Goal: Entertainment & Leisure: Consume media (video, audio)

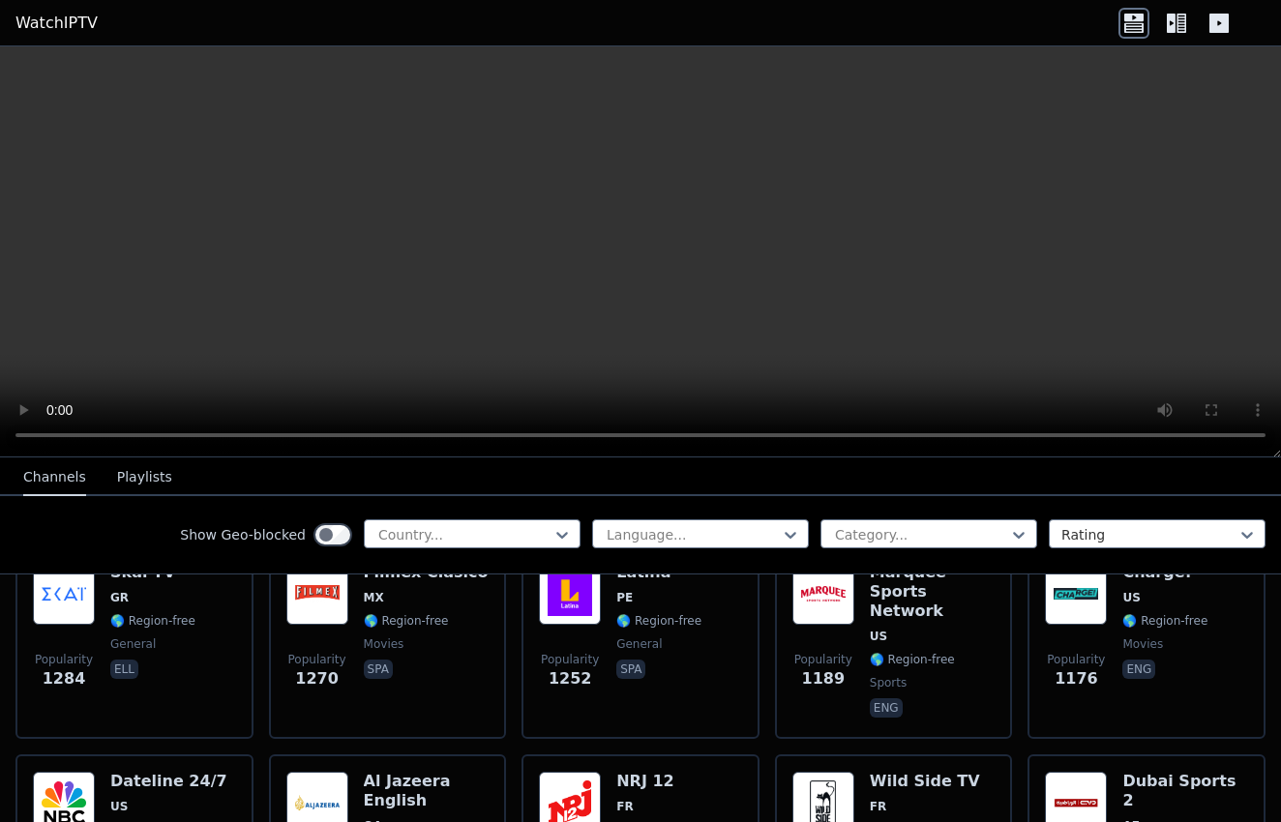
scroll to position [1973, 0]
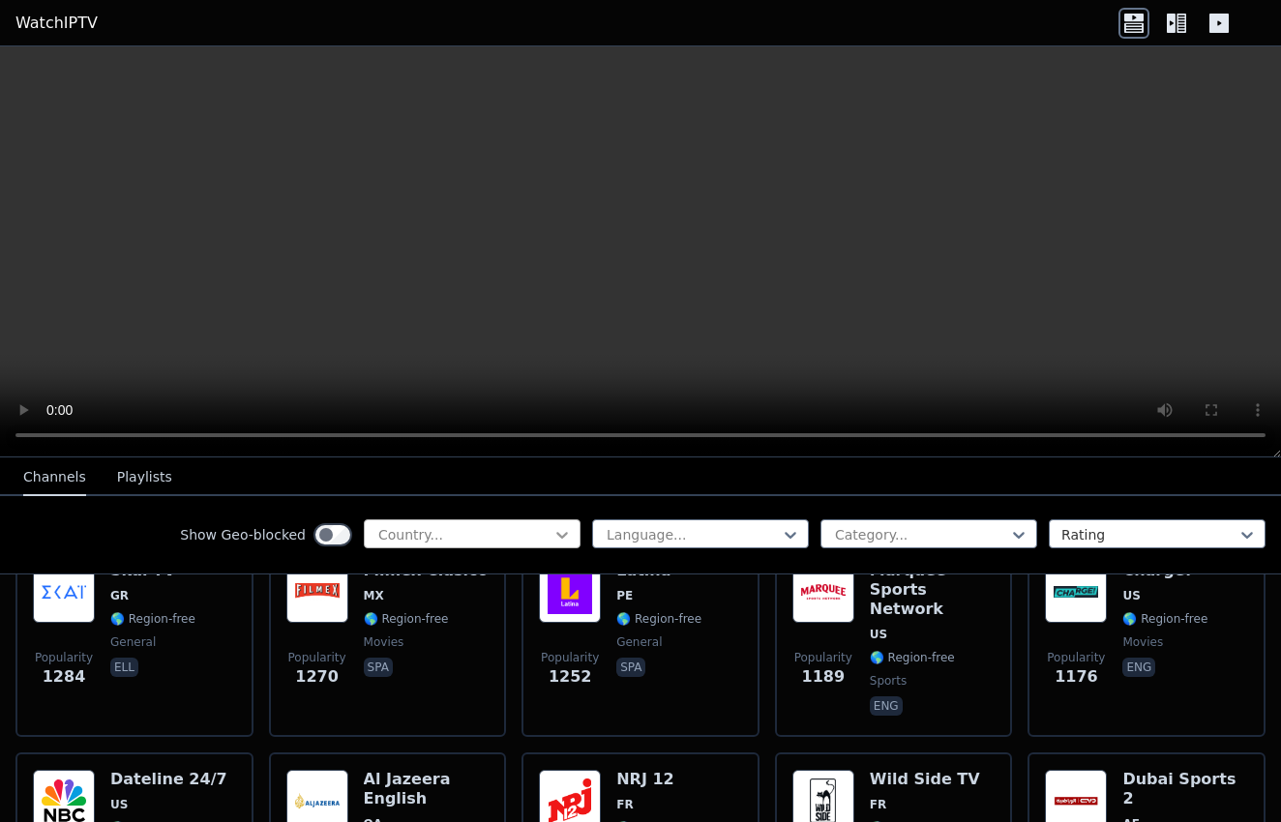
click at [567, 532] on icon at bounding box center [561, 534] width 19 height 19
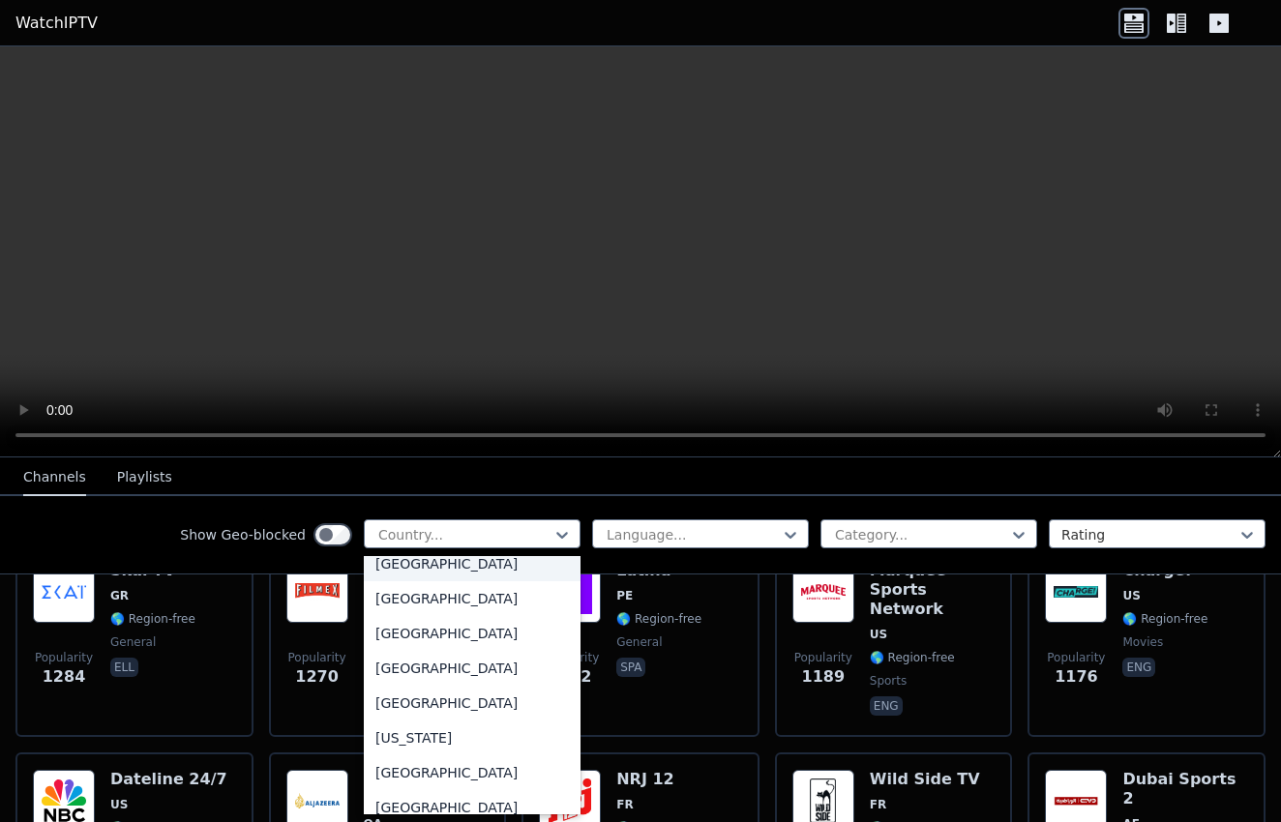
scroll to position [2522, 0]
click at [422, 650] on div "[GEOGRAPHIC_DATA]" at bounding box center [472, 632] width 217 height 35
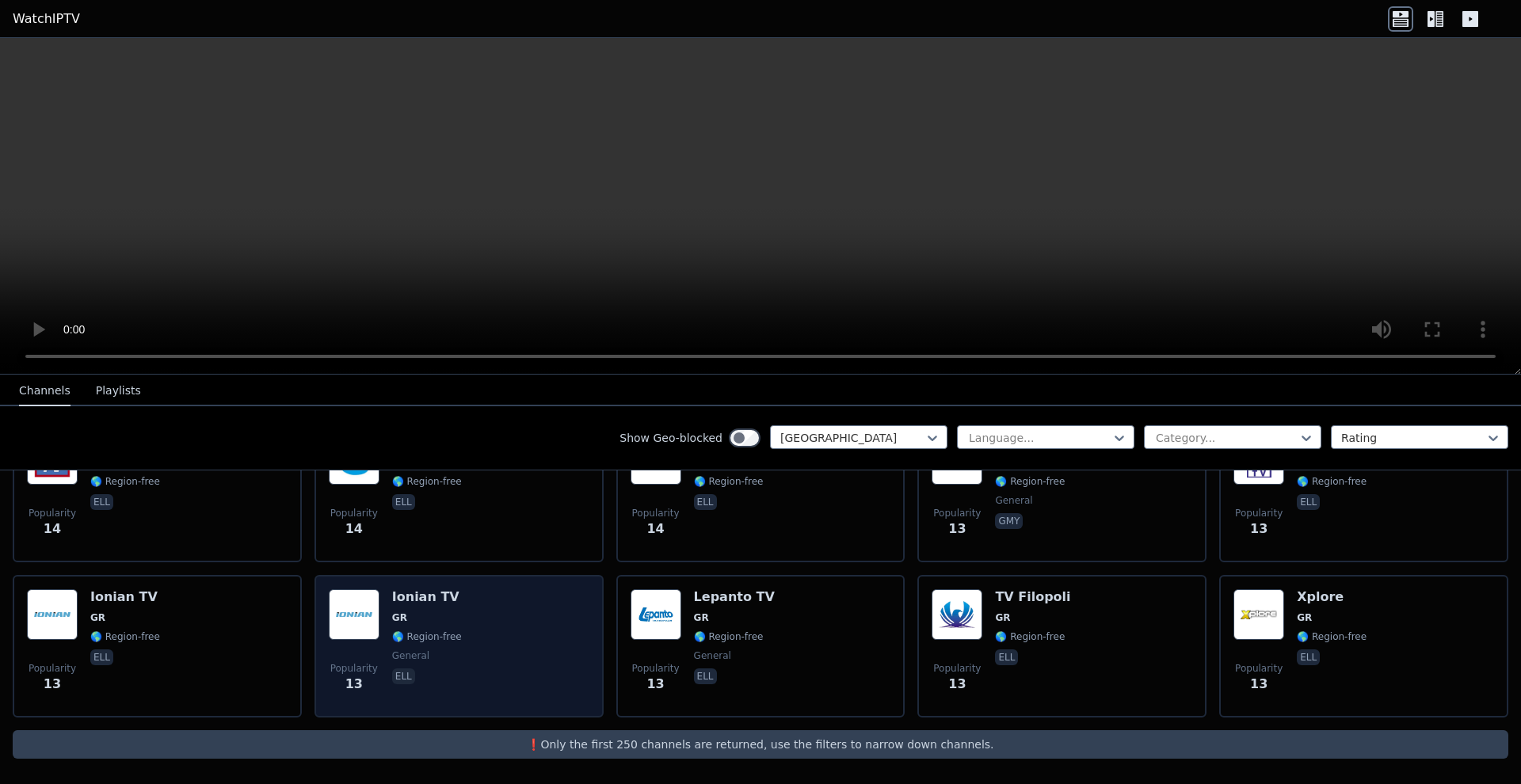
scroll to position [2416, 0]
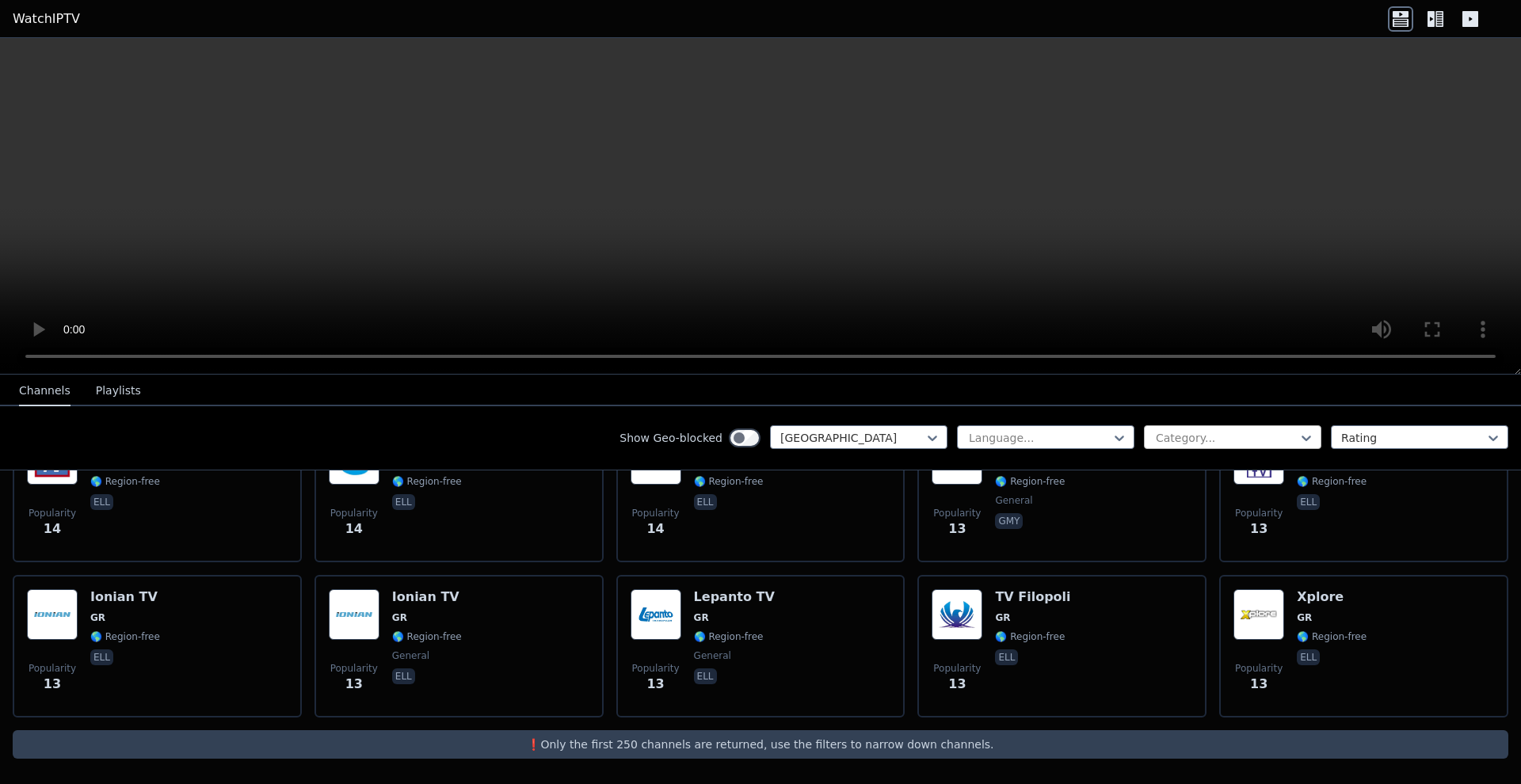
click at [1048, 432] on div at bounding box center [1226, 437] width 144 height 16
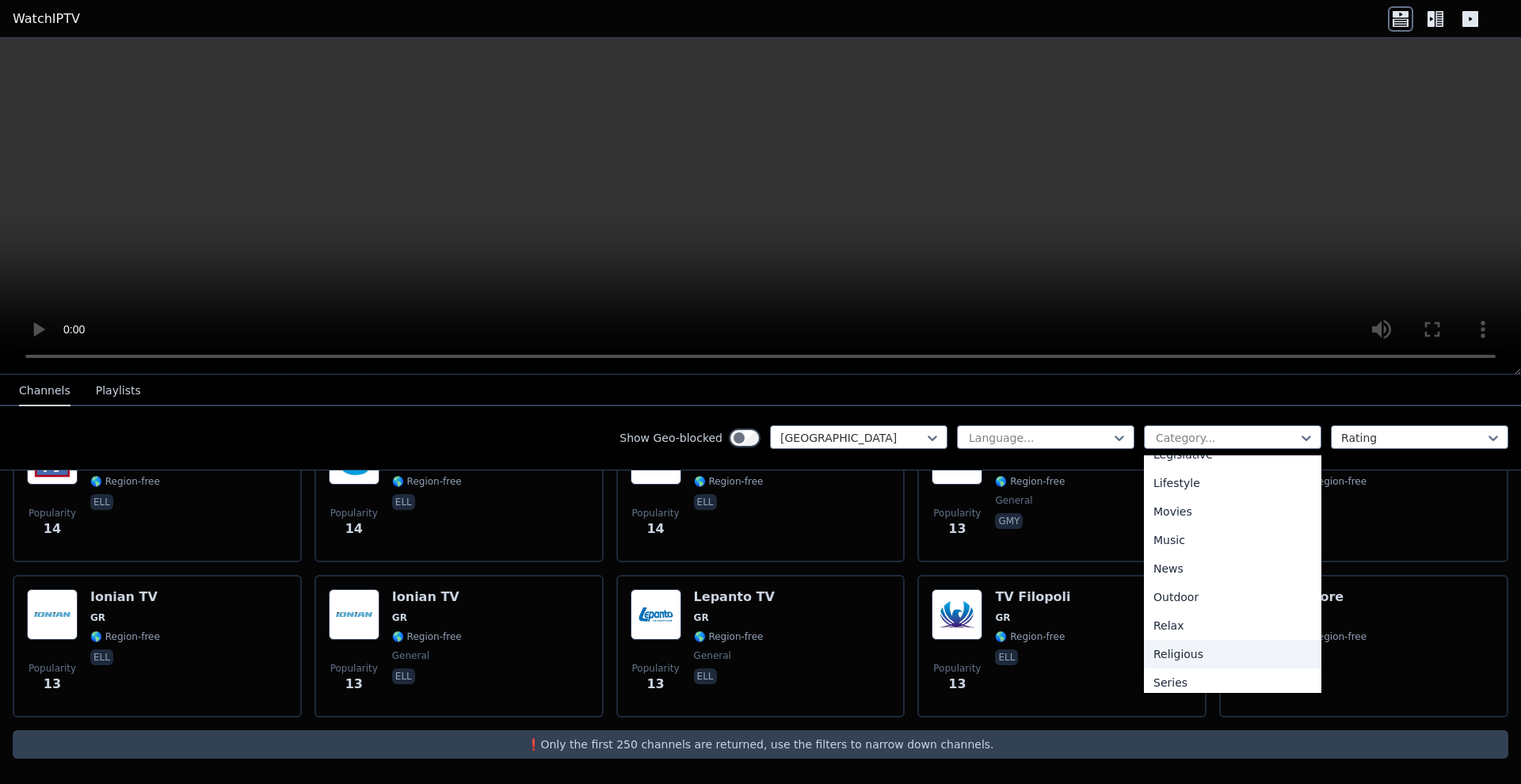
scroll to position [387, 0]
click at [1048, 551] on div "Music" at bounding box center [1232, 541] width 178 height 29
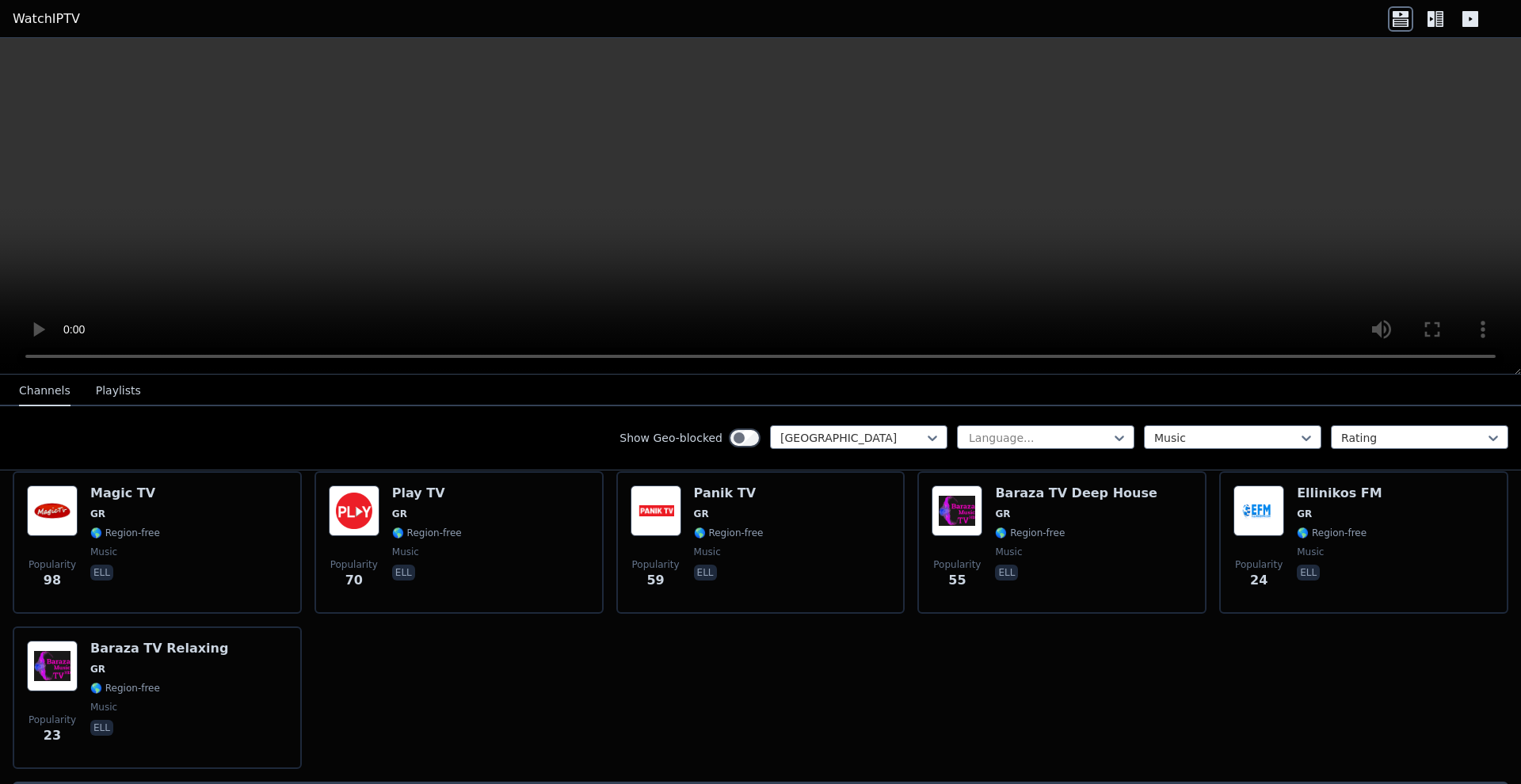
scroll to position [187, 0]
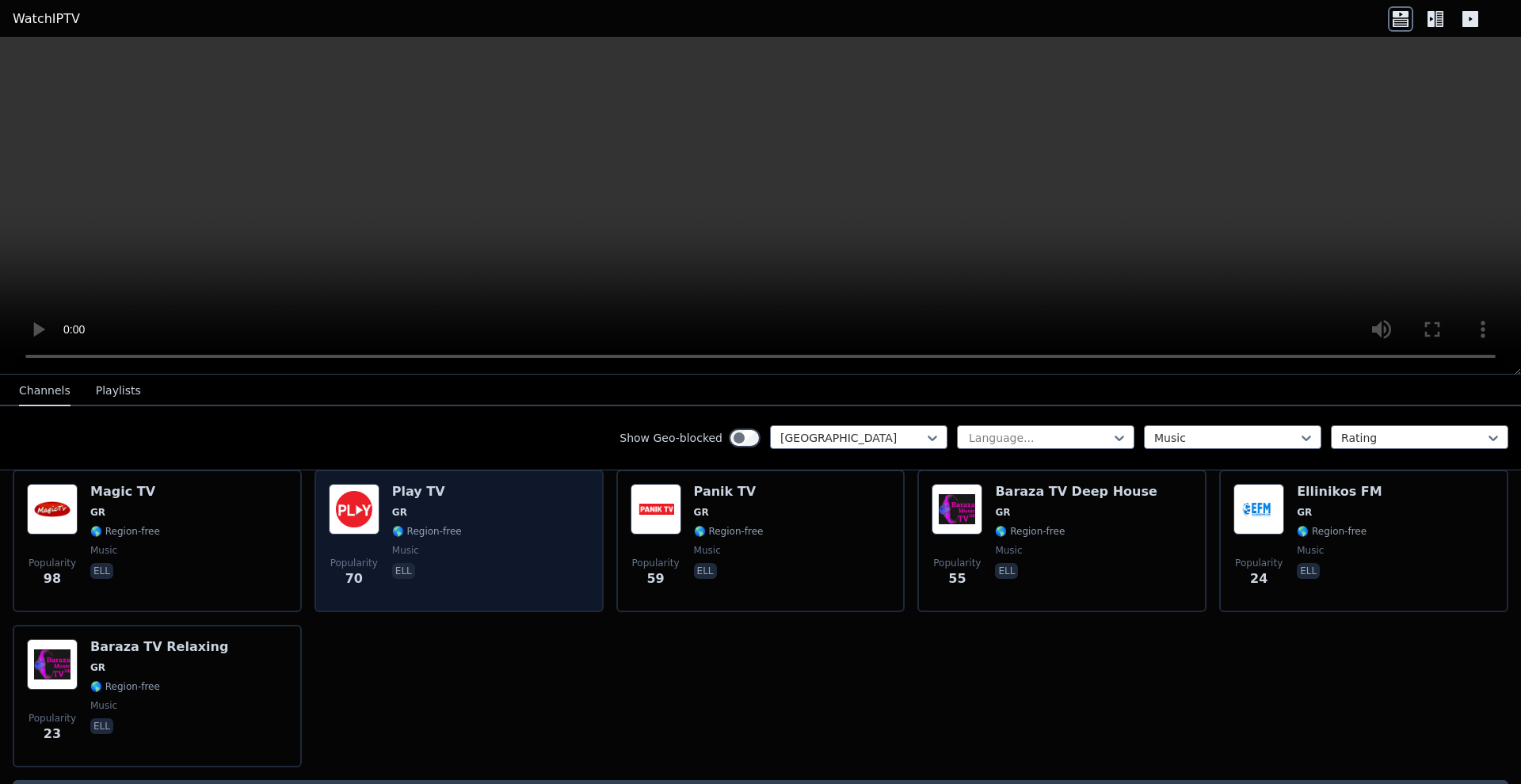
click at [359, 510] on img at bounding box center [354, 509] width 51 height 51
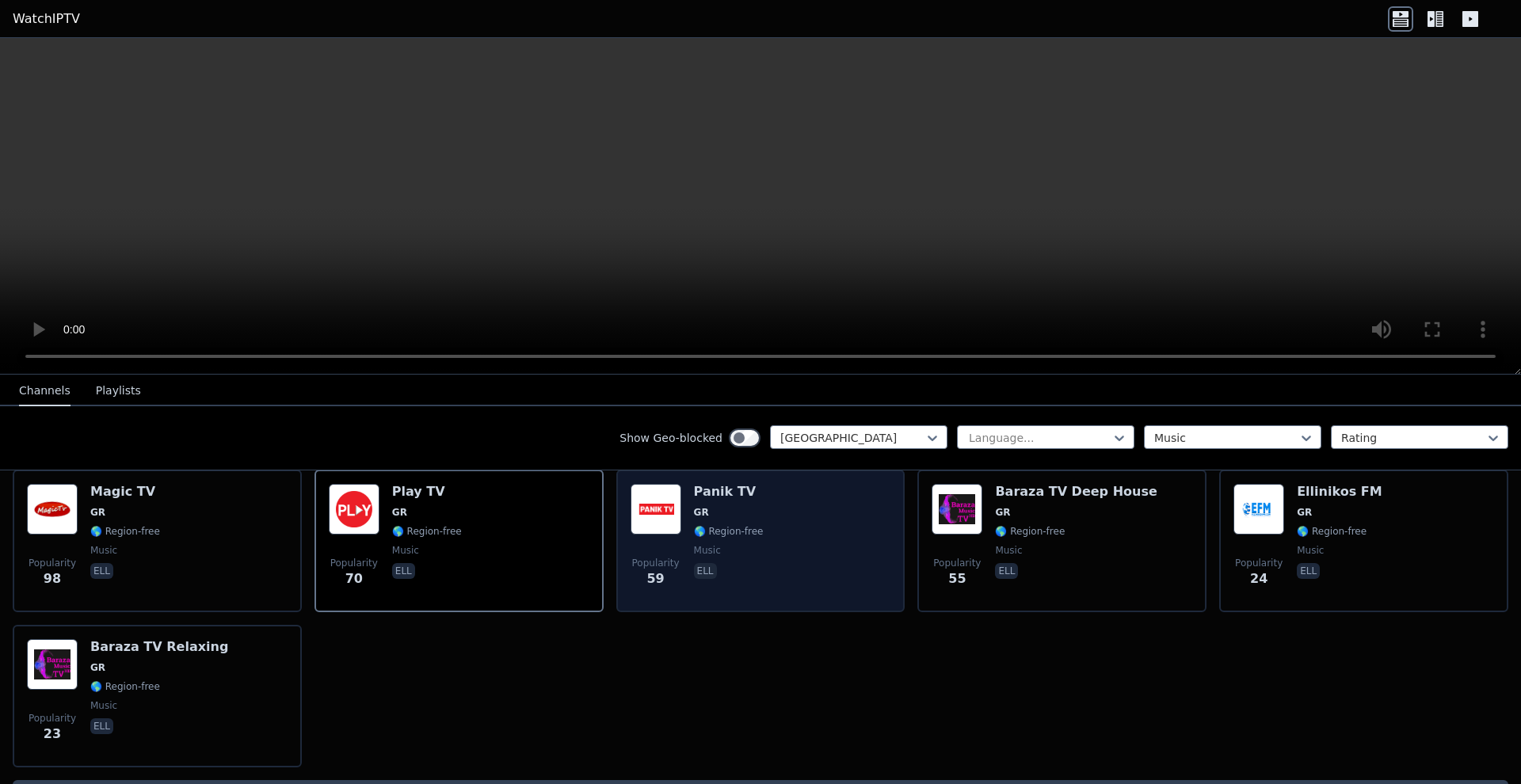
click at [666, 523] on img at bounding box center [656, 509] width 51 height 51
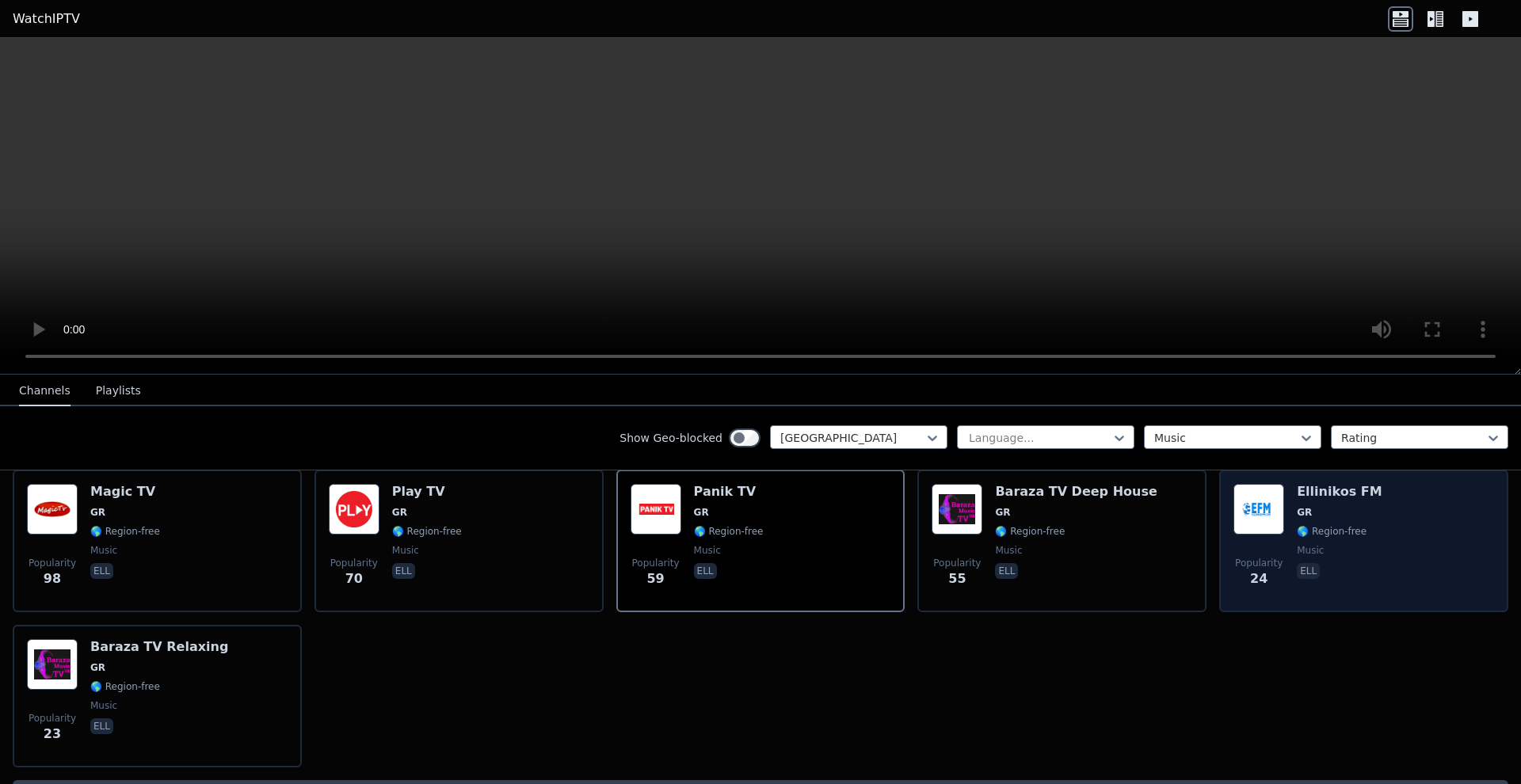
click at [1048, 499] on img at bounding box center [1259, 509] width 51 height 51
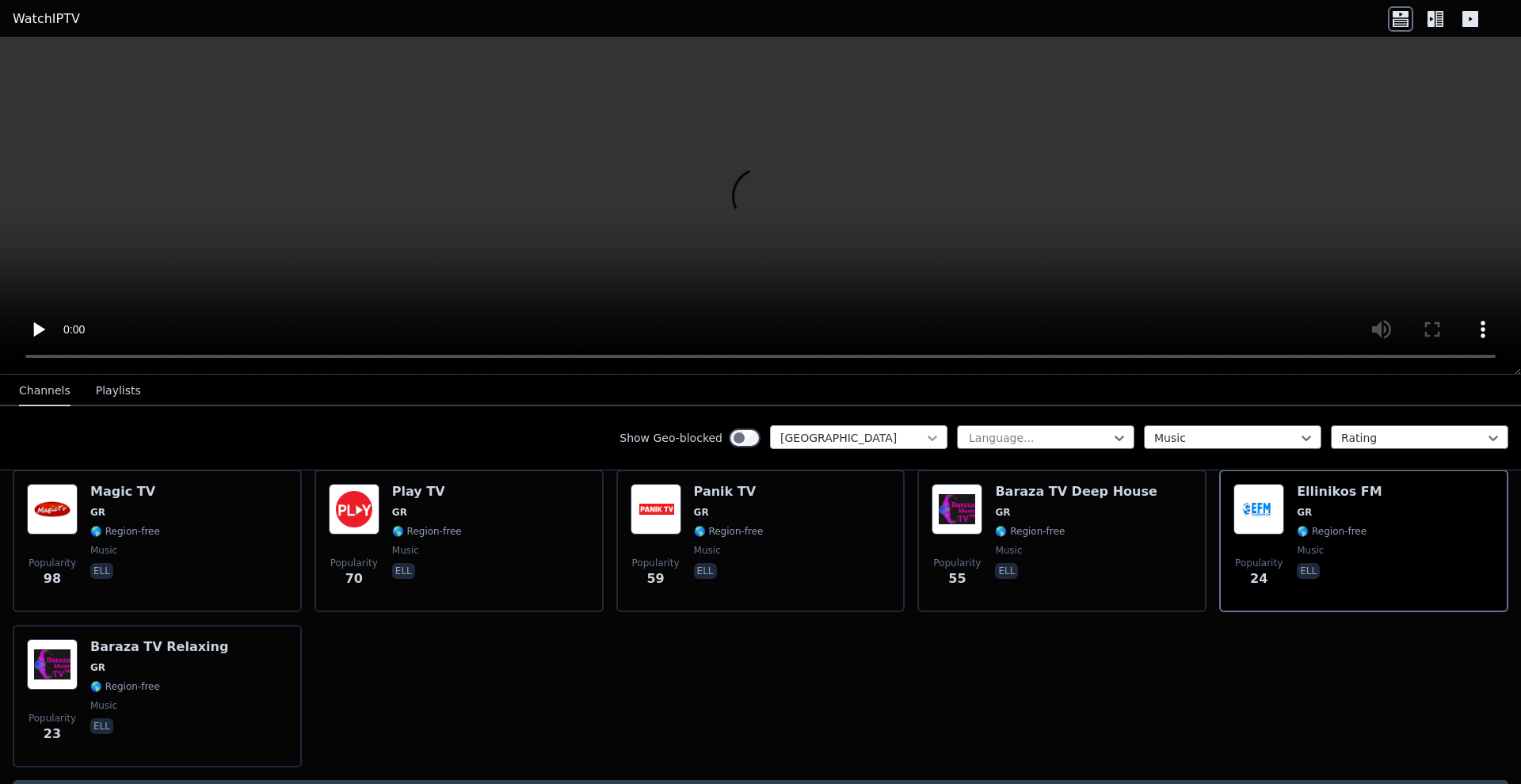
click at [932, 435] on icon at bounding box center [932, 437] width 16 height 16
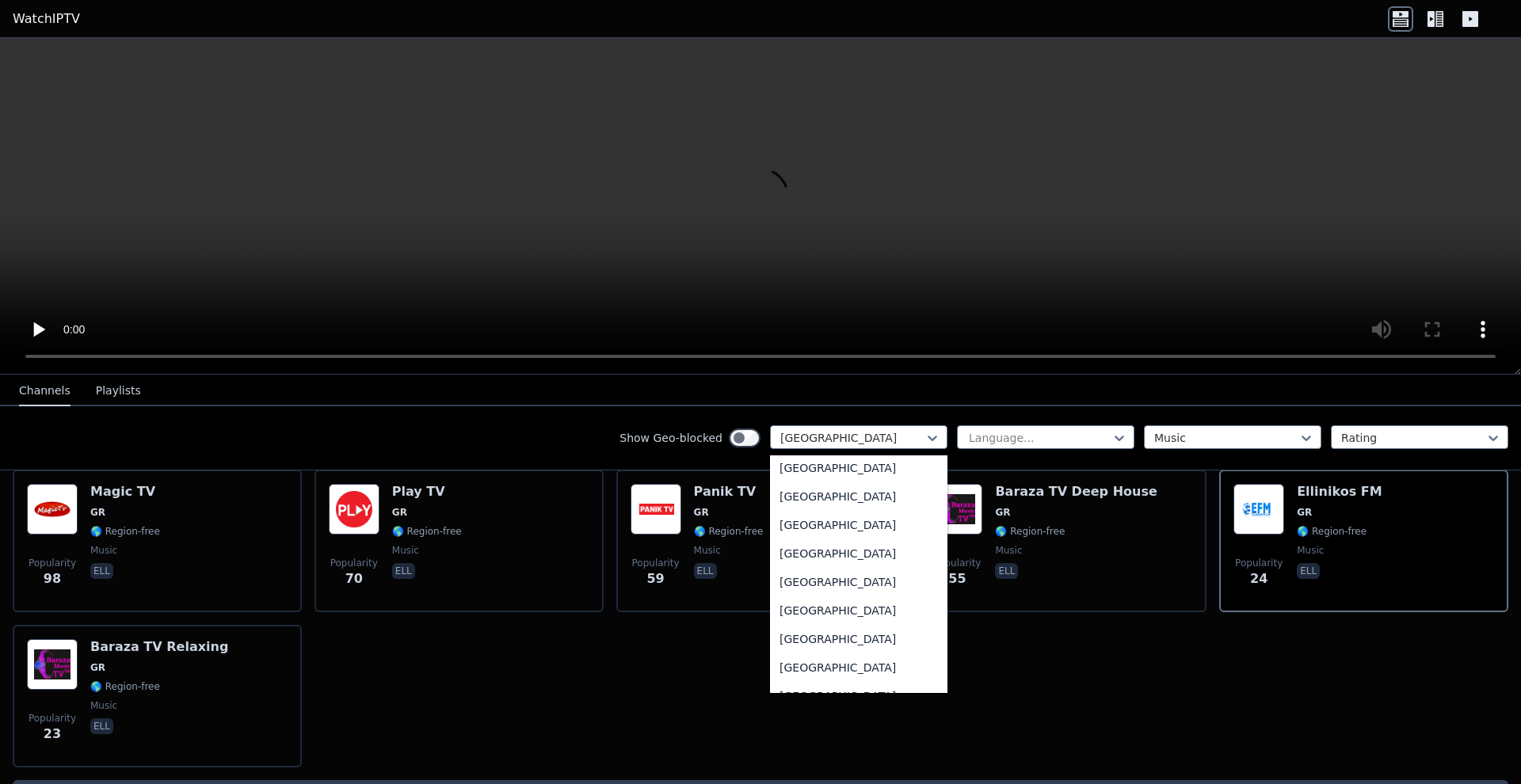
scroll to position [5434, 0]
click at [846, 603] on div "[GEOGRAPHIC_DATA]" at bounding box center [858, 612] width 178 height 29
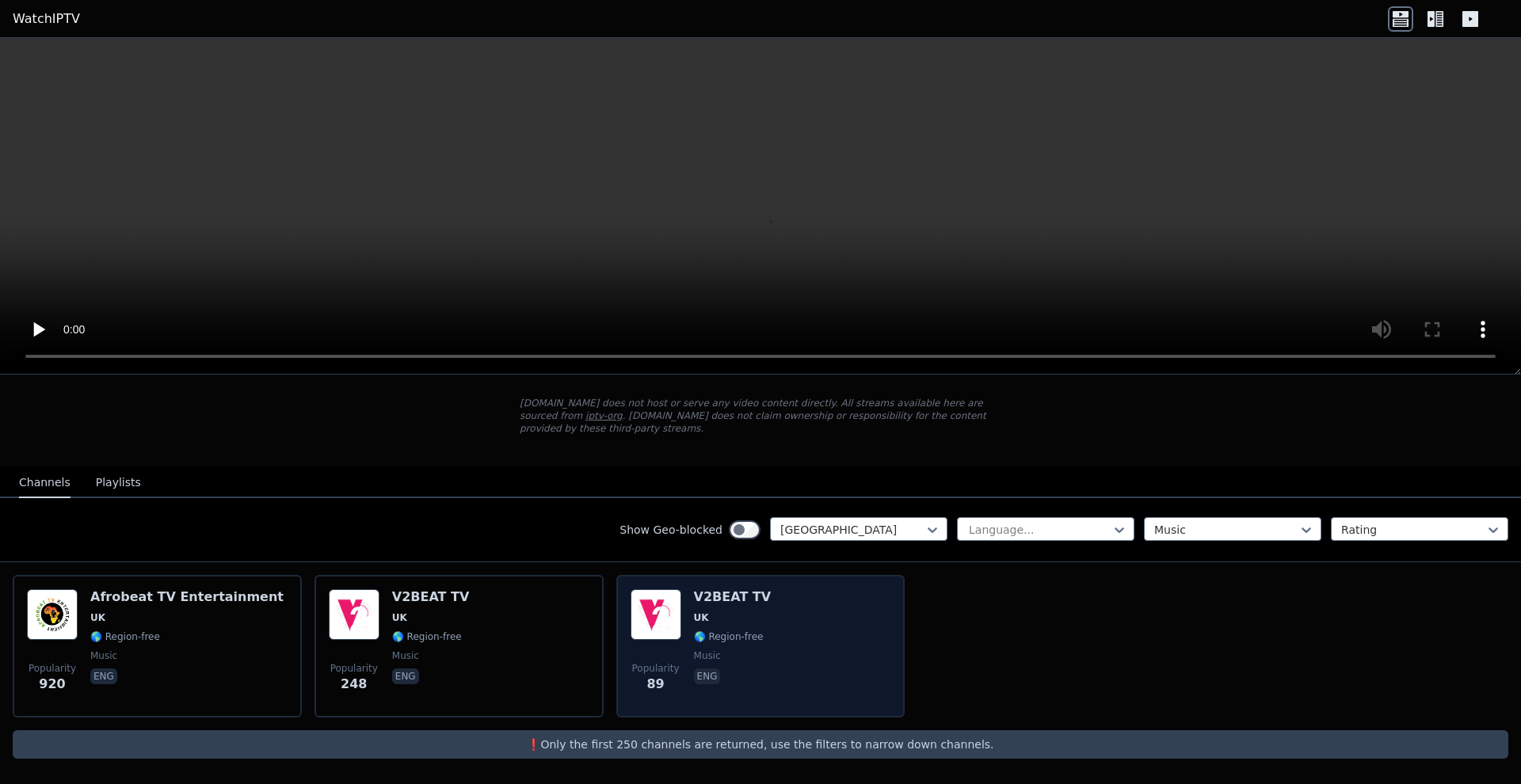
click at [723, 624] on div "V2BEAT TV UK 🌎 Region-free music eng" at bounding box center [733, 646] width 78 height 114
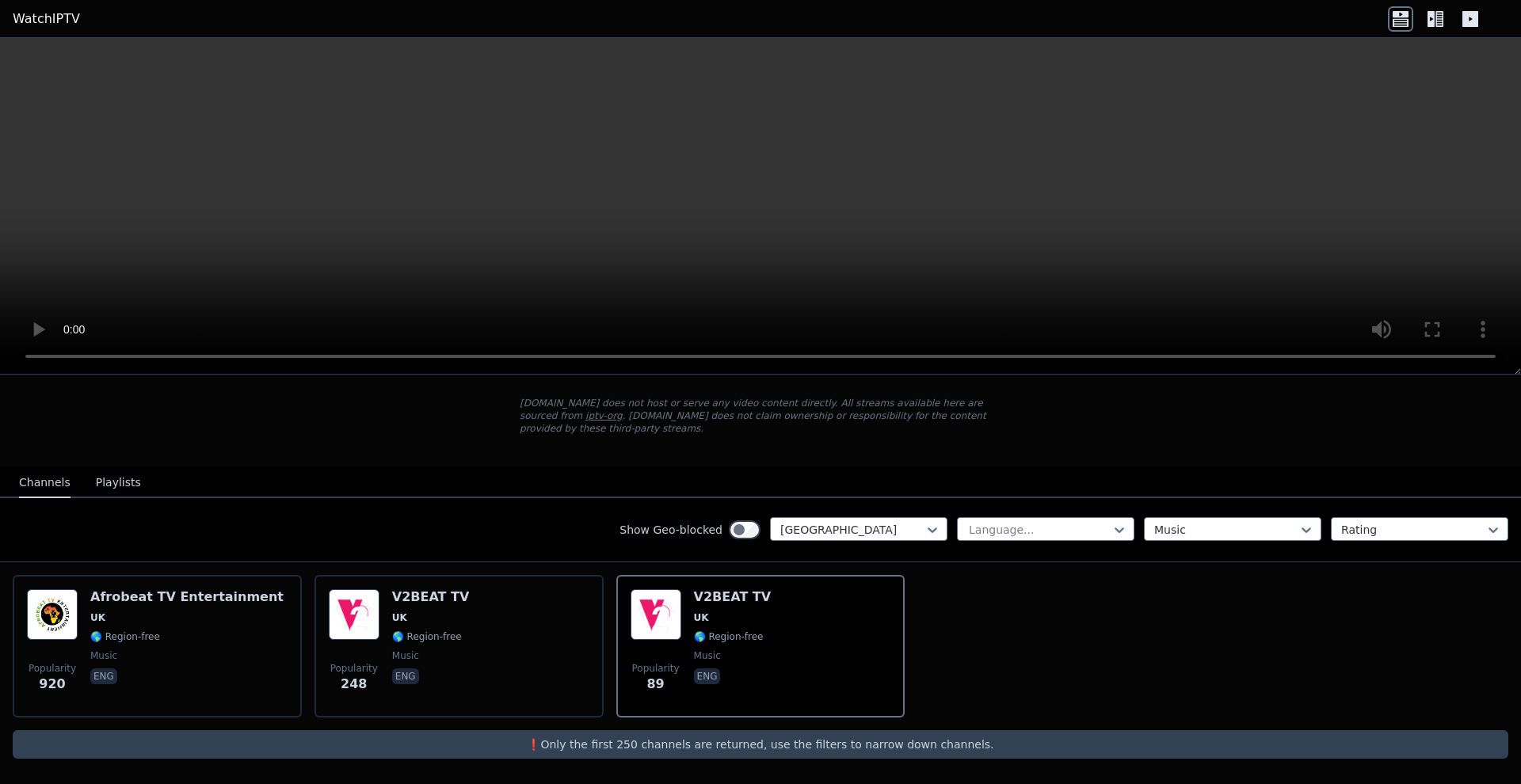
click at [585, 415] on link "iptv-org" at bounding box center [603, 416] width 37 height 11
